Goal: Task Accomplishment & Management: Manage account settings

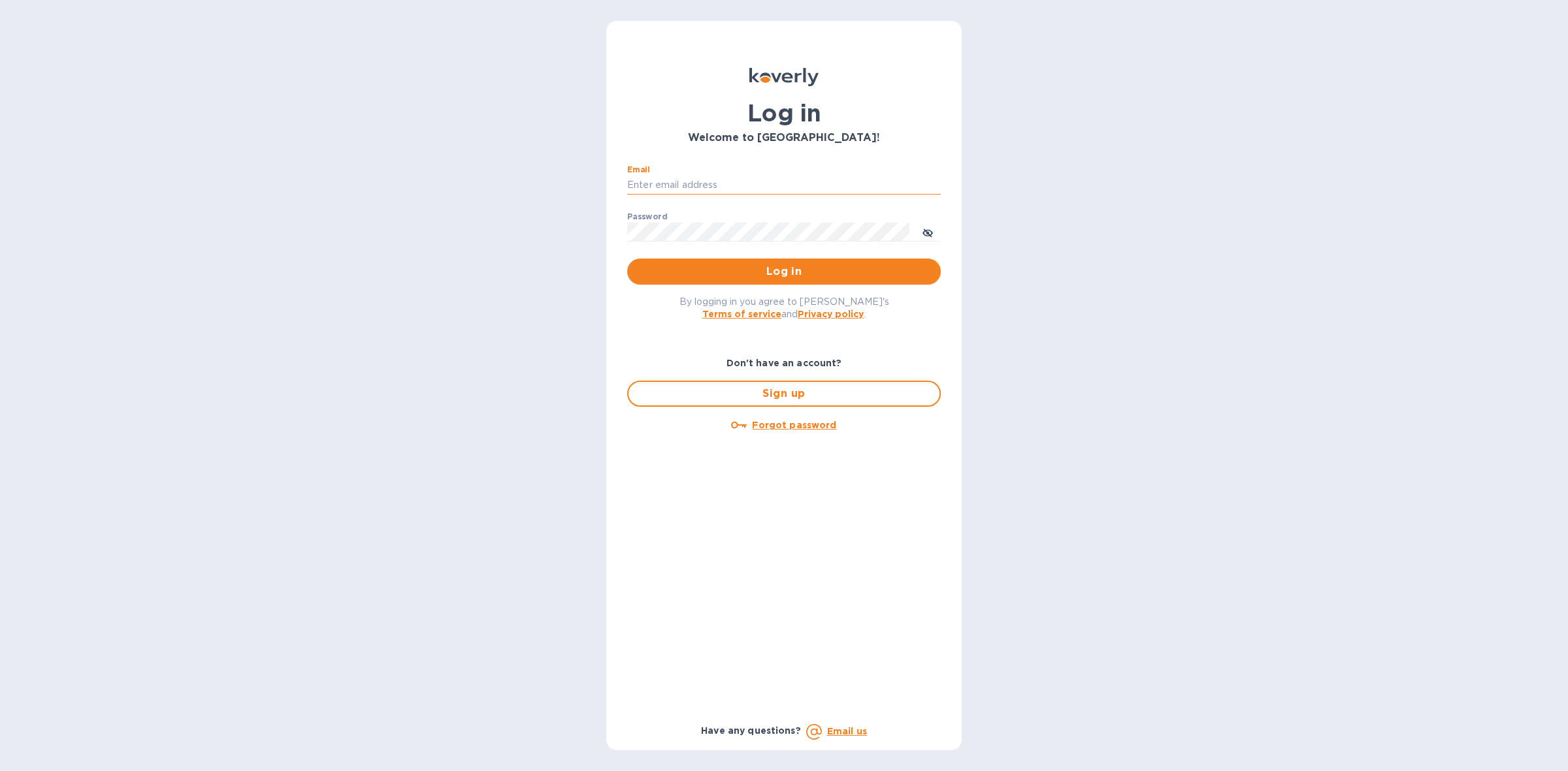
click at [748, 185] on input "Email" at bounding box center [784, 185] width 313 height 20
type input "[PERSON_NAME][EMAIL_ADDRESS][DOMAIN_NAME]"
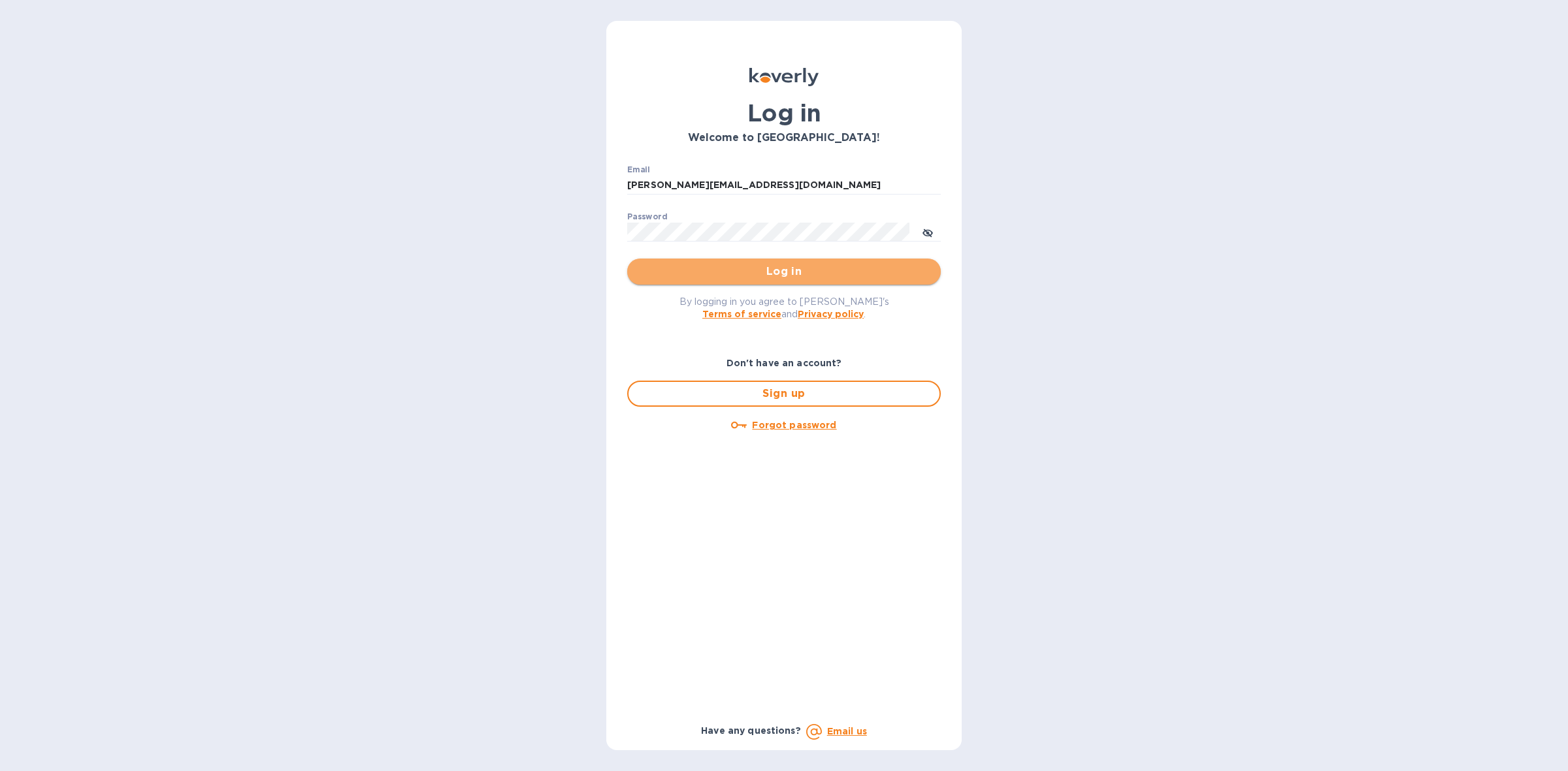
click at [802, 267] on span "Log in" at bounding box center [784, 271] width 293 height 15
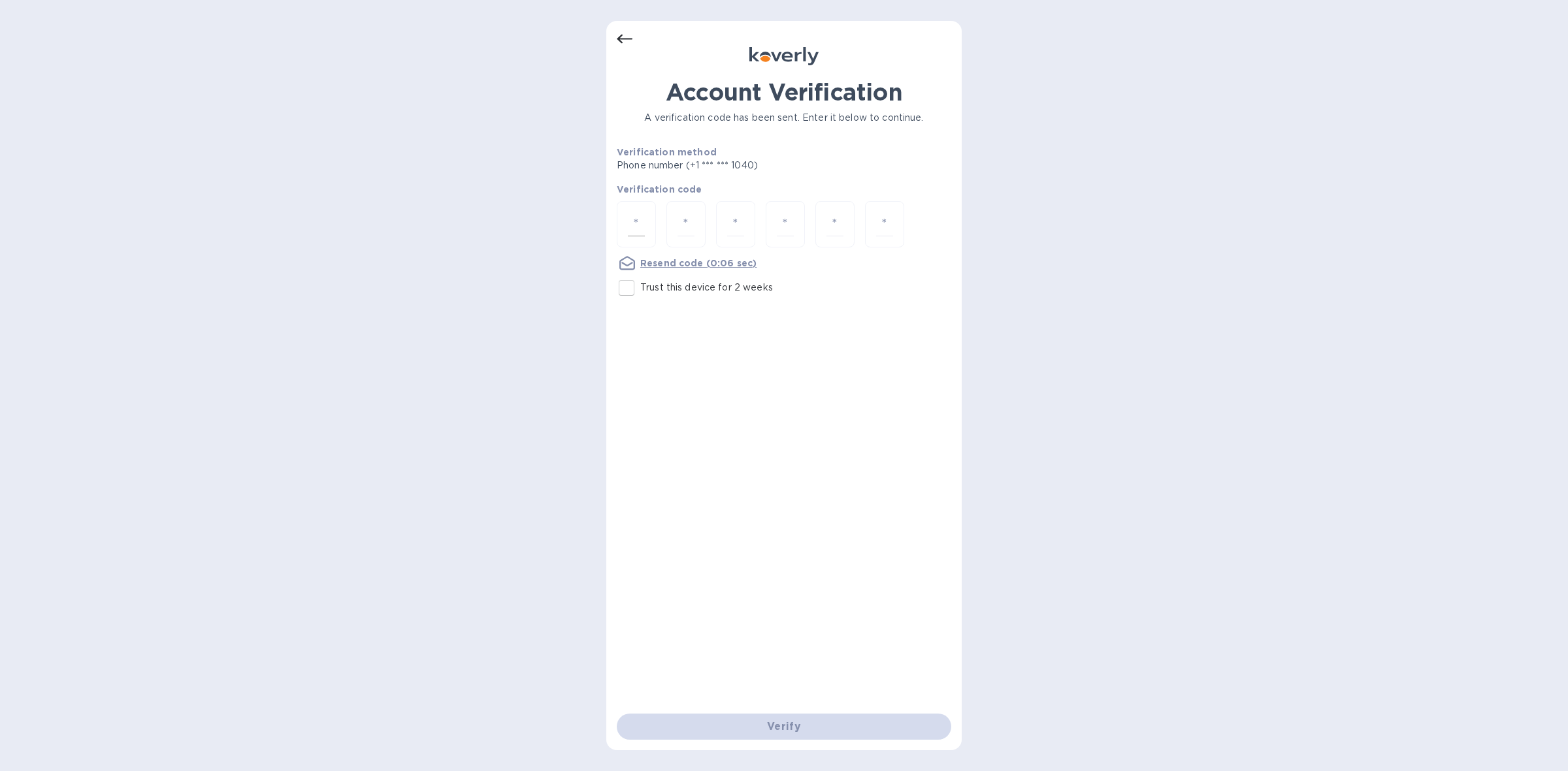
click at [636, 221] on input "number" at bounding box center [636, 224] width 17 height 24
type input "7"
type input "6"
type input "1"
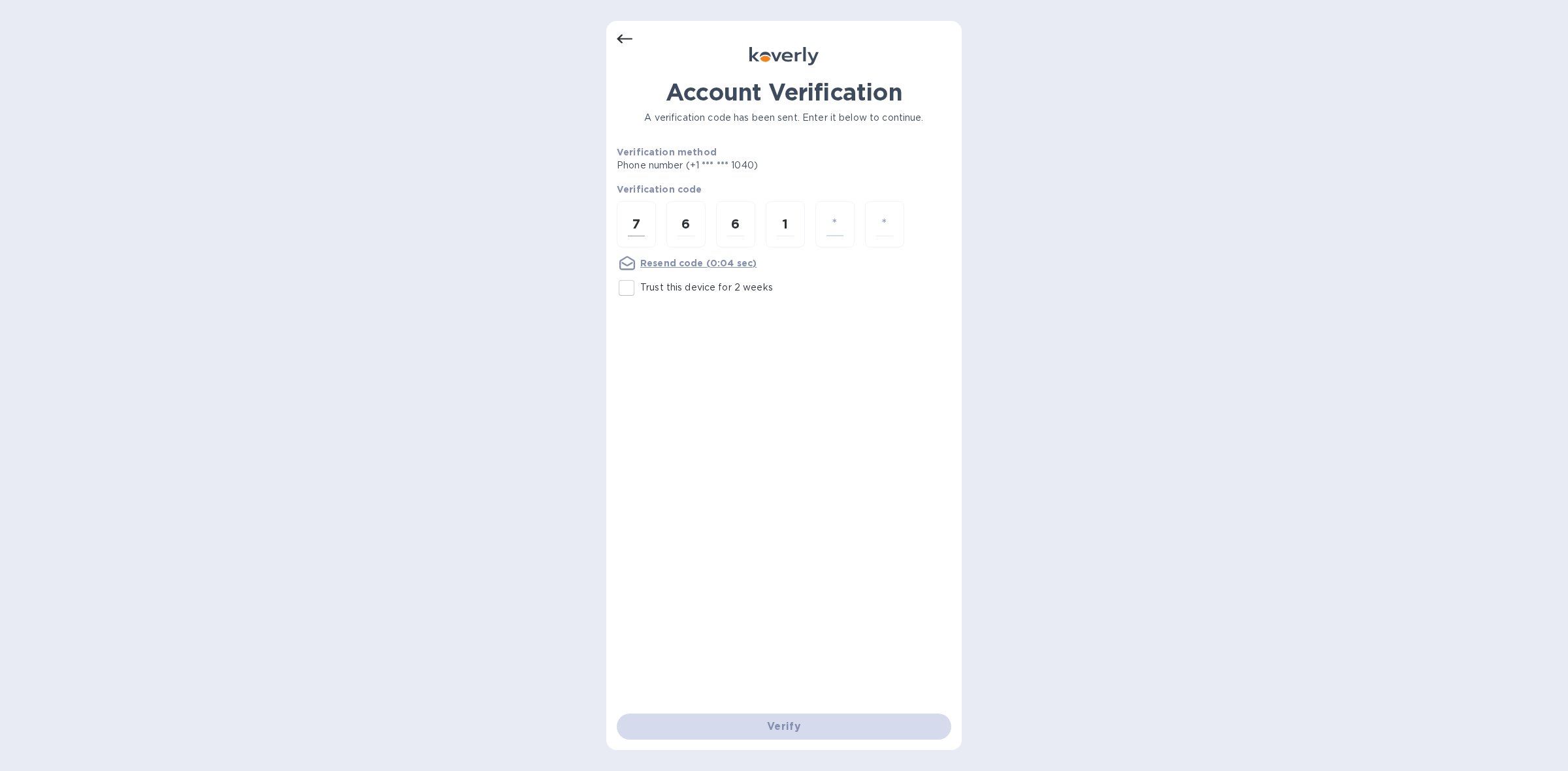
type input "6"
type input "1"
